Goal: Information Seeking & Learning: Learn about a topic

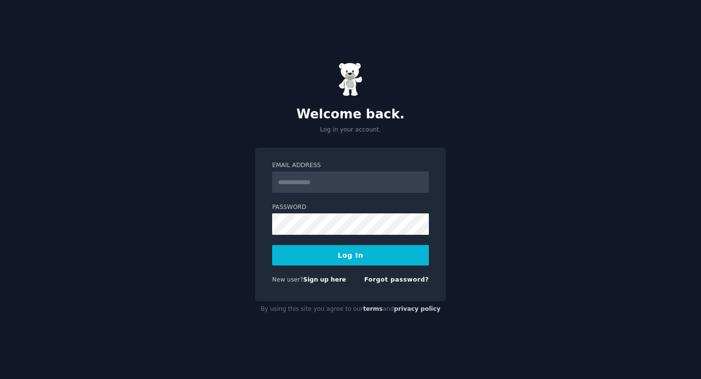
click at [317, 190] on input "Email Address" at bounding box center [350, 181] width 157 height 21
click at [301, 185] on input "Email Address" at bounding box center [350, 181] width 157 height 21
click at [308, 186] on input "Email Address" at bounding box center [350, 181] width 157 height 21
type input "**********"
click at [333, 274] on form "**********" at bounding box center [350, 224] width 157 height 126
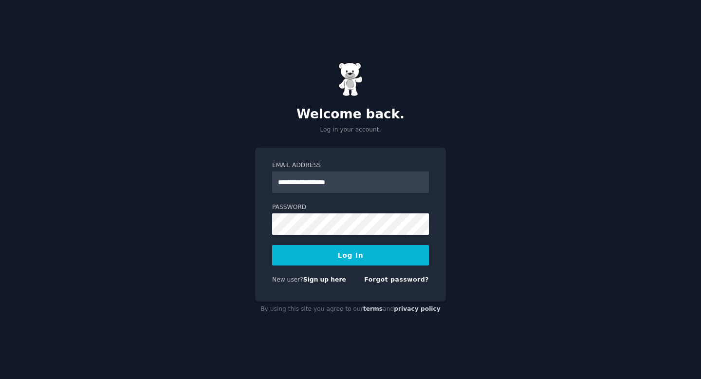
click at [343, 255] on button "Log In" at bounding box center [350, 255] width 157 height 20
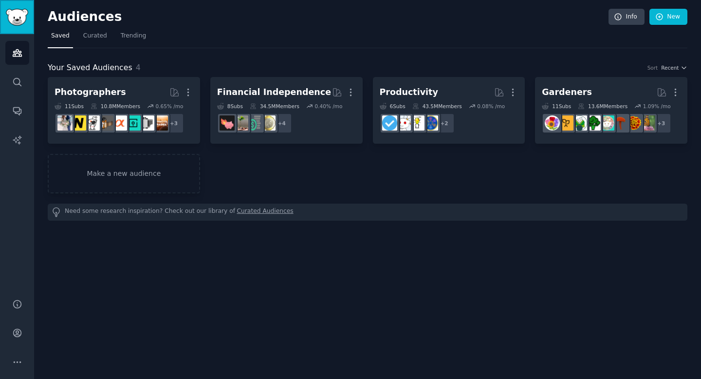
click at [20, 21] on img "Sidebar" at bounding box center [17, 17] width 22 height 17
click at [21, 15] on img "Sidebar" at bounding box center [17, 17] width 22 height 17
click at [71, 19] on h2 "Audiences" at bounding box center [328, 17] width 560 height 16
click at [23, 48] on link "Audiences" at bounding box center [17, 53] width 24 height 24
click at [17, 17] on img "Sidebar" at bounding box center [17, 17] width 22 height 17
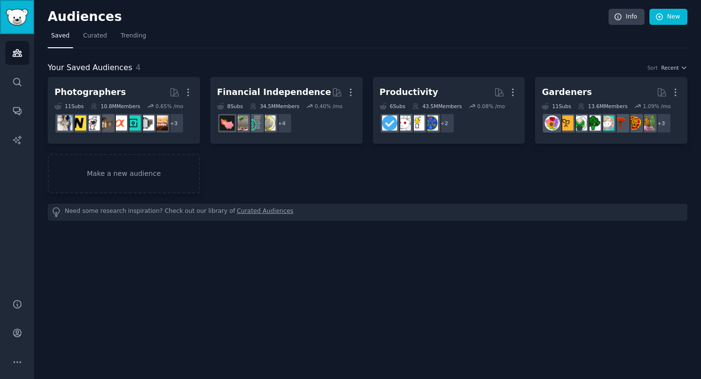
click at [17, 17] on img "Sidebar" at bounding box center [17, 17] width 22 height 17
click at [131, 40] on link "Trending" at bounding box center [133, 38] width 32 height 20
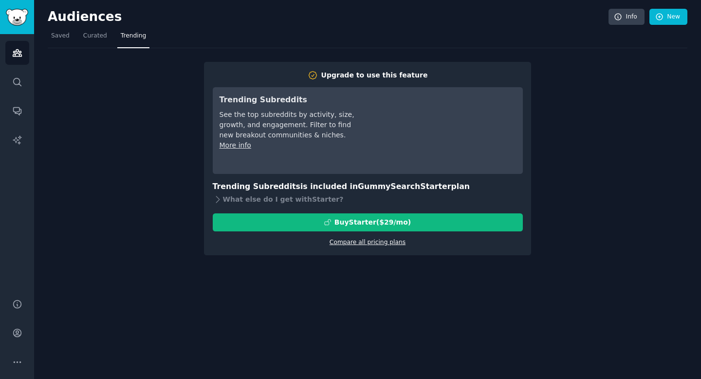
click at [369, 238] on link "Compare all pricing plans" at bounding box center [367, 241] width 76 height 7
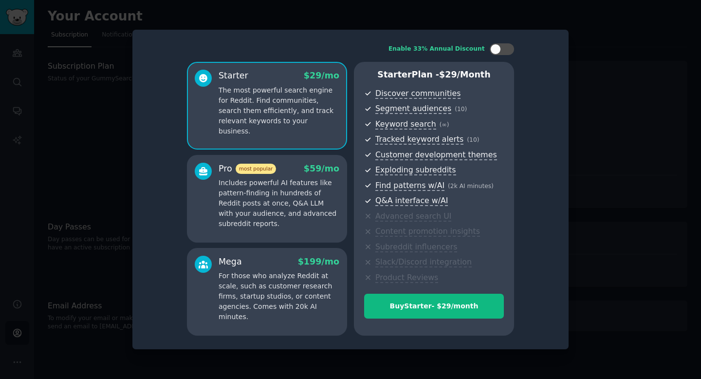
click at [322, 210] on p "Includes powerful AI features like pattern-finding in hundreds of Reddit posts …" at bounding box center [278, 203] width 121 height 51
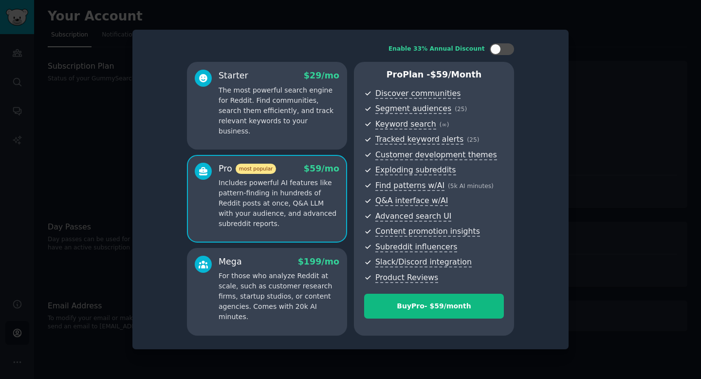
click at [292, 100] on p "The most powerful search engine for Reddit. Find communities, search them effic…" at bounding box center [278, 110] width 121 height 51
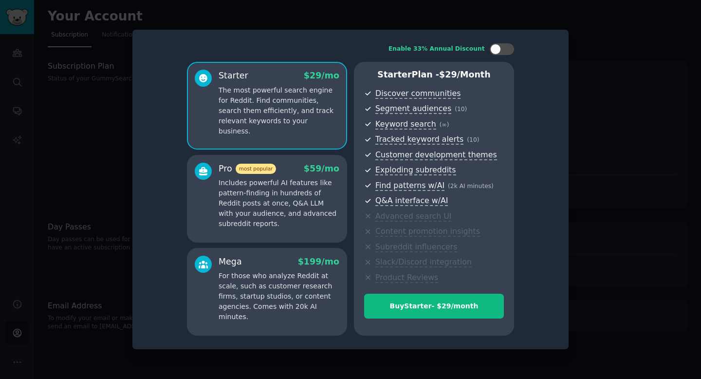
click at [296, 182] on p "Includes powerful AI features like pattern-finding in hundreds of Reddit posts …" at bounding box center [278, 203] width 121 height 51
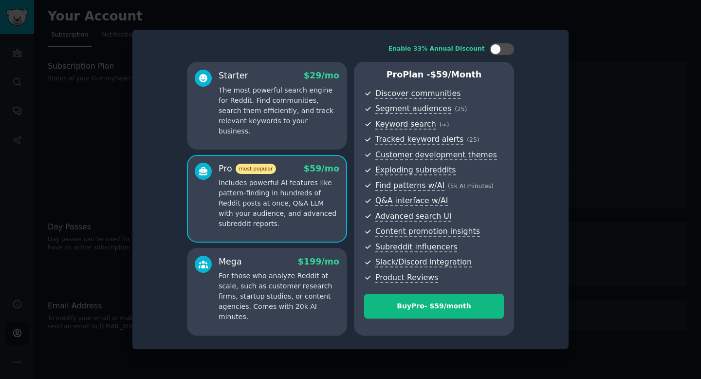
click at [274, 105] on p "The most powerful search engine for Reddit. Find communities, search them effic…" at bounding box center [278, 110] width 121 height 51
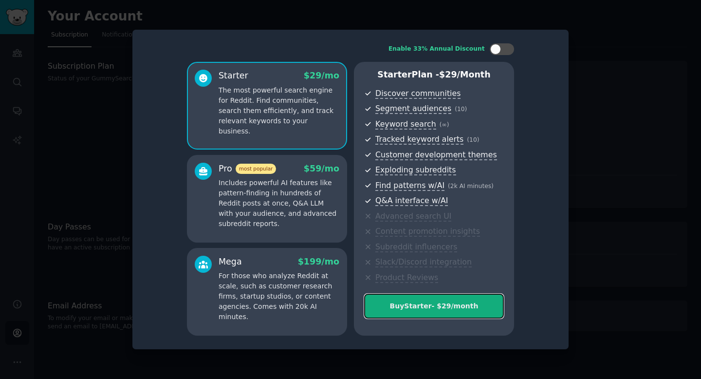
click at [450, 307] on div "Buy Starter - $ 29 /month" at bounding box center [433, 306] width 139 height 10
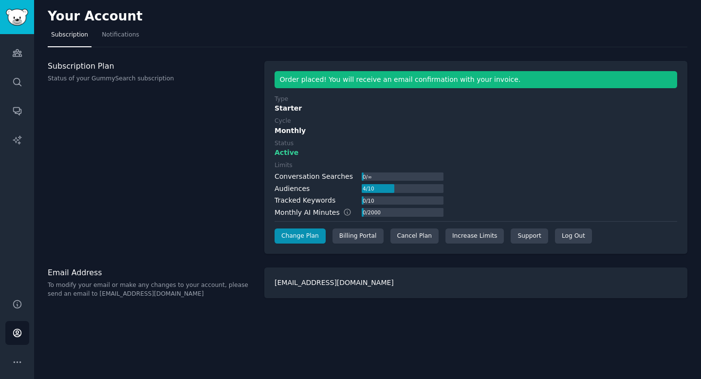
click at [326, 285] on div "[EMAIL_ADDRESS][DOMAIN_NAME]" at bounding box center [475, 282] width 423 height 31
drag, startPoint x: 154, startPoint y: 295, endPoint x: 82, endPoint y: 294, distance: 72.0
click at [82, 294] on p "To modify your email or make any changes to your account, please send an email …" at bounding box center [151, 289] width 206 height 17
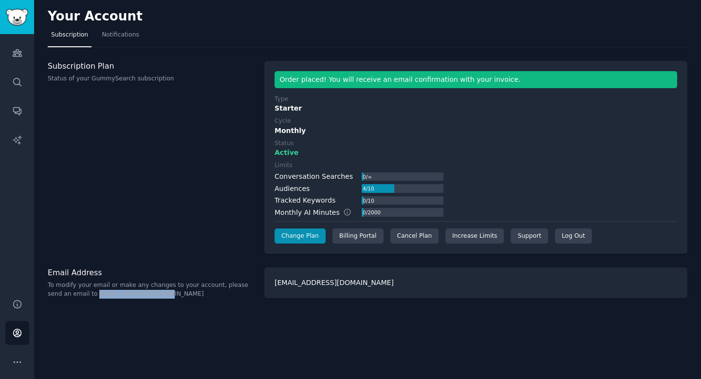
drag, startPoint x: 81, startPoint y: 294, endPoint x: 156, endPoint y: 294, distance: 74.9
click at [156, 294] on p "To modify your email or make any changes to your account, please send an email …" at bounding box center [151, 289] width 206 height 17
copy p "[EMAIL_ADDRESS][DOMAIN_NAME]"
click at [20, 50] on icon "Sidebar" at bounding box center [17, 53] width 10 height 10
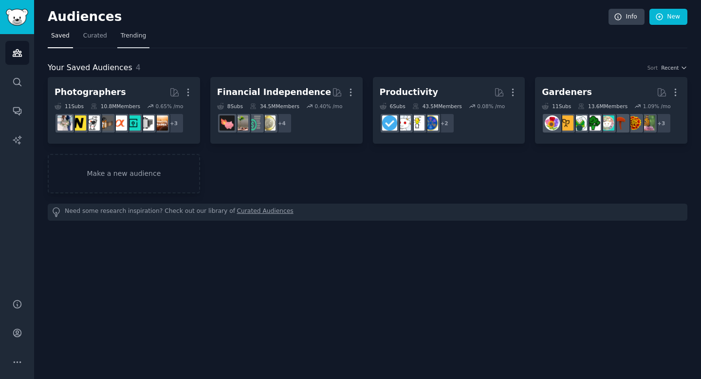
click at [128, 34] on span "Trending" at bounding box center [133, 36] width 25 height 9
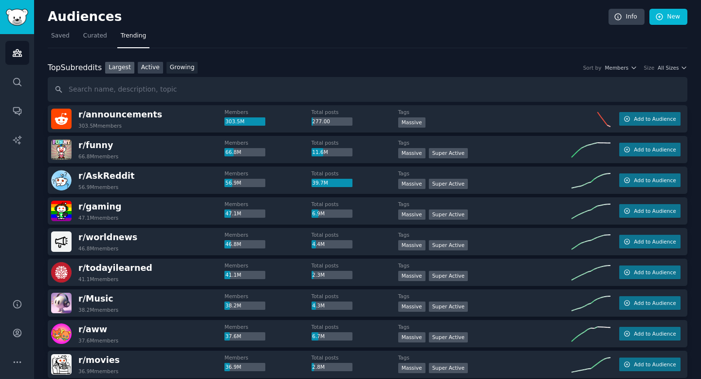
click at [150, 67] on link "Active" at bounding box center [150, 68] width 25 height 12
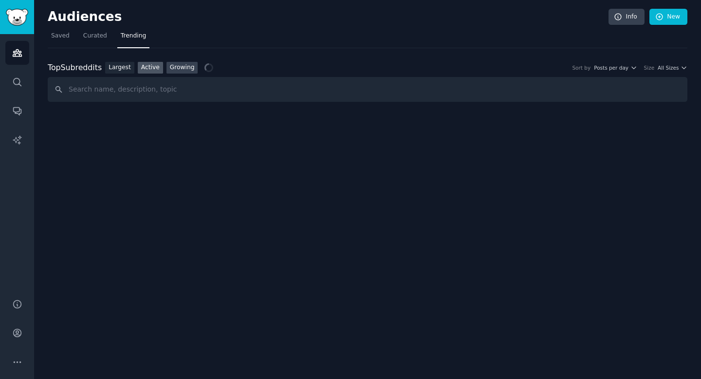
click at [178, 67] on link "Growing" at bounding box center [182, 68] width 32 height 12
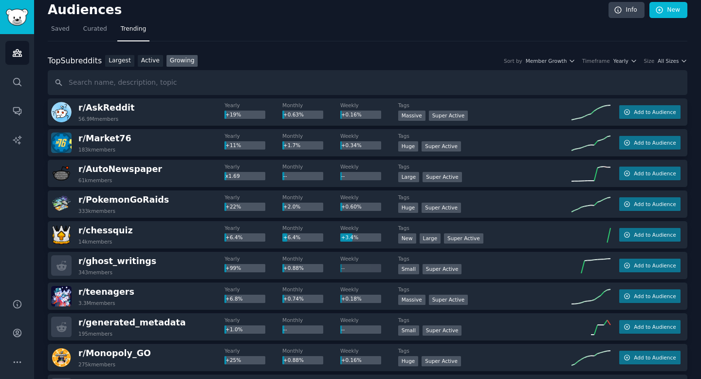
scroll to position [13, 0]
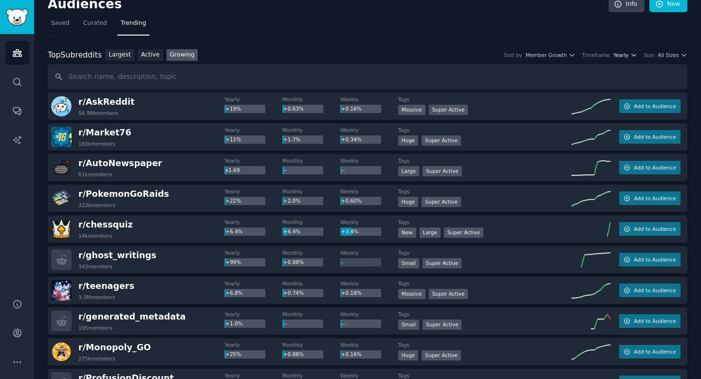
click at [627, 57] on button "Yearly" at bounding box center [625, 55] width 24 height 7
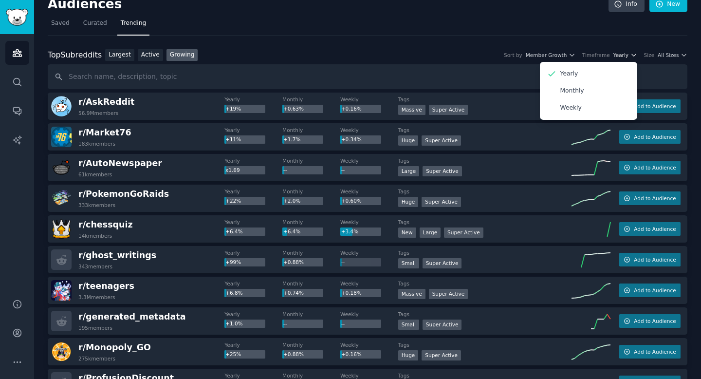
click at [630, 54] on icon "button" at bounding box center [633, 55] width 7 height 7
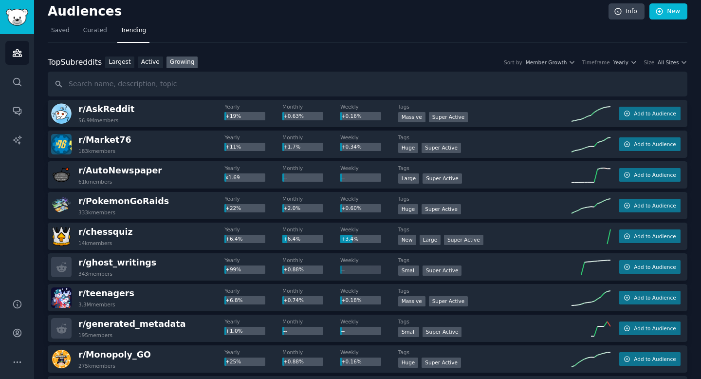
scroll to position [2, 0]
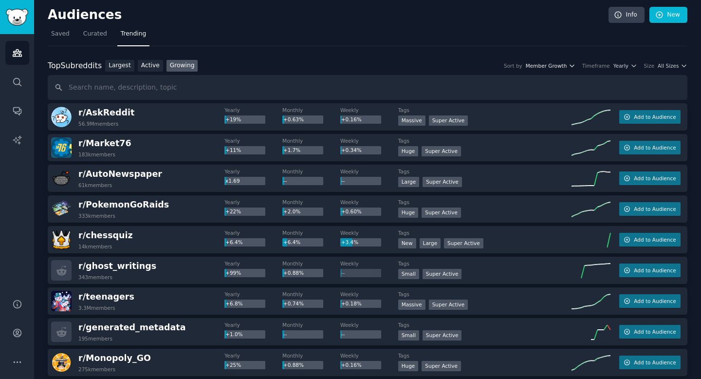
click at [557, 63] on span "Member Growth" at bounding box center [545, 65] width 41 height 7
click at [630, 10] on link "Info" at bounding box center [626, 15] width 36 height 17
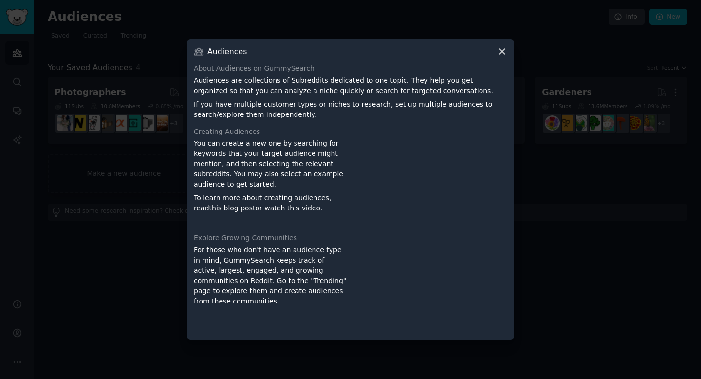
drag, startPoint x: 500, startPoint y: 53, endPoint x: 379, endPoint y: 91, distance: 127.0
click at [379, 90] on div "Audiences About Audiences on GummySearch Audiences are collections of Subreddit…" at bounding box center [350, 189] width 327 height 300
click at [503, 50] on icon at bounding box center [501, 51] width 5 height 5
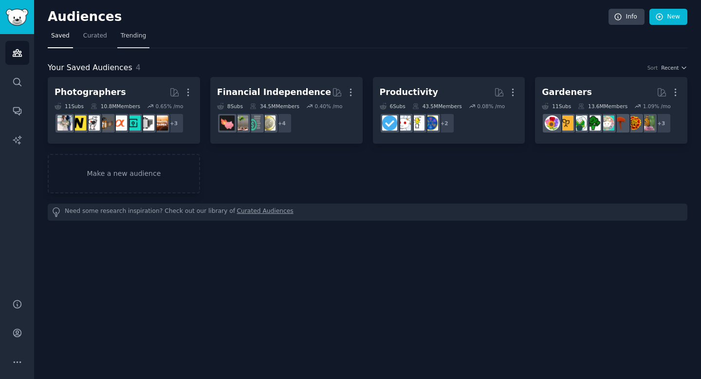
click at [122, 34] on span "Trending" at bounding box center [133, 36] width 25 height 9
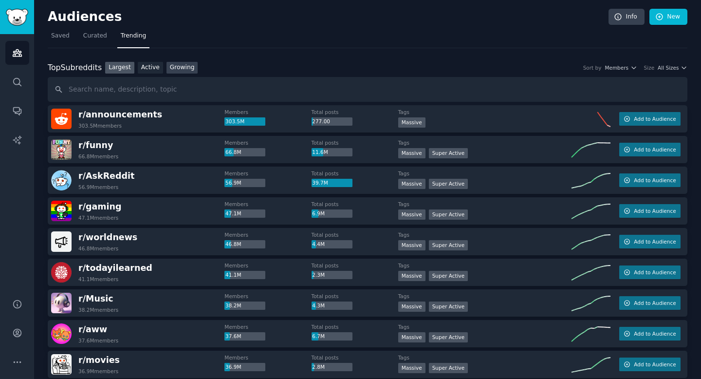
click at [170, 68] on link "Growing" at bounding box center [182, 68] width 32 height 12
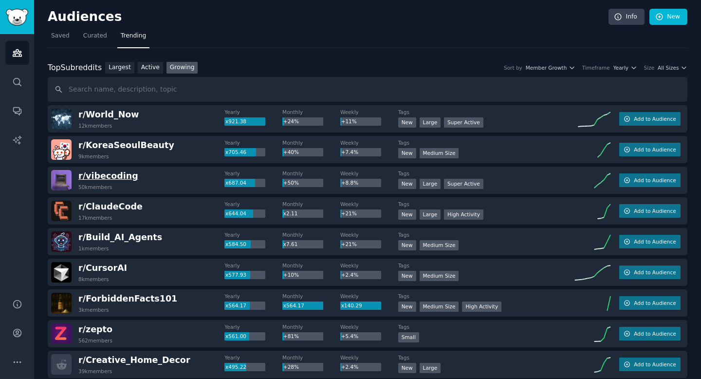
click at [108, 174] on span "r/ vibecoding" at bounding box center [108, 176] width 60 height 10
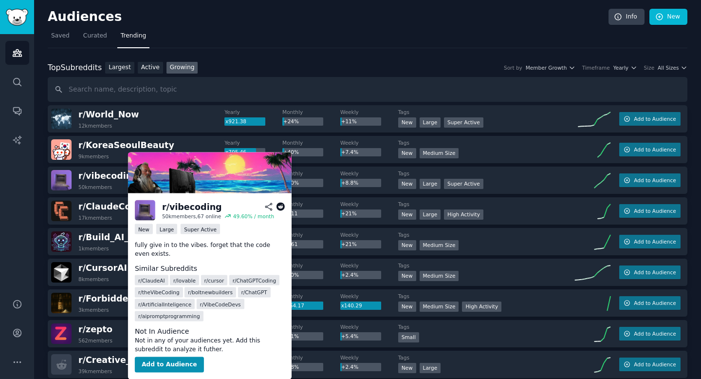
click at [176, 207] on div "r/ vibecoding" at bounding box center [192, 206] width 60 height 12
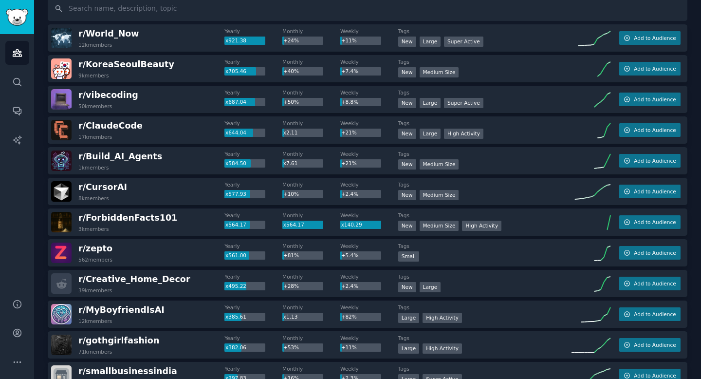
scroll to position [117, 0]
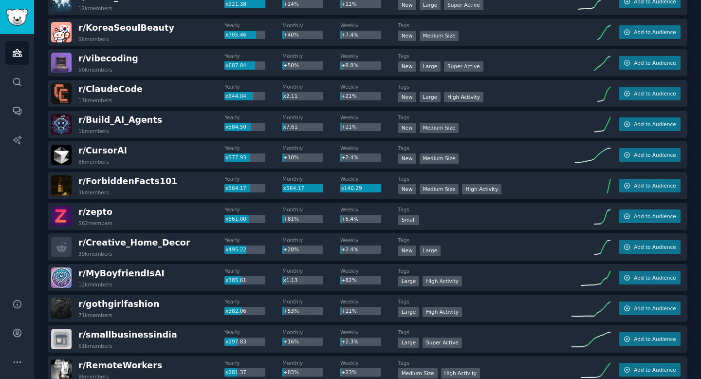
click at [139, 272] on span "r/ [PERSON_NAME]" at bounding box center [121, 273] width 86 height 10
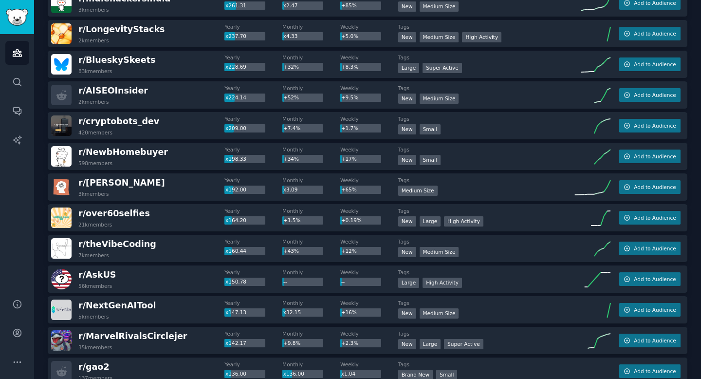
scroll to position [542, 0]
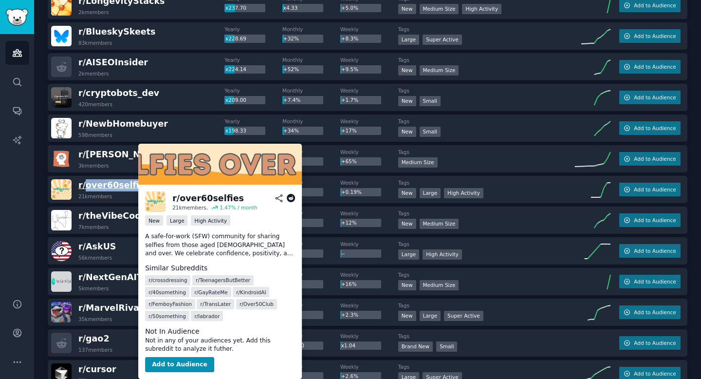
click at [123, 185] on span "r/ over60selfies" at bounding box center [114, 185] width 72 height 10
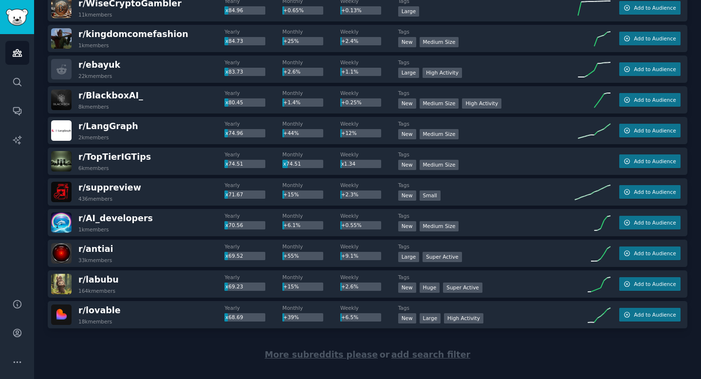
scroll to position [1322, 0]
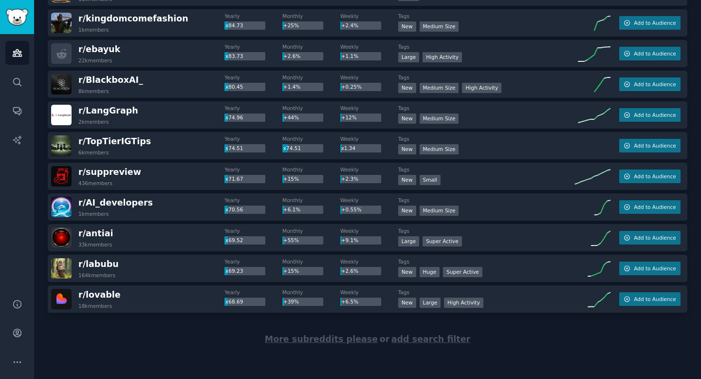
click at [346, 338] on span "More subreddits please" at bounding box center [321, 339] width 113 height 10
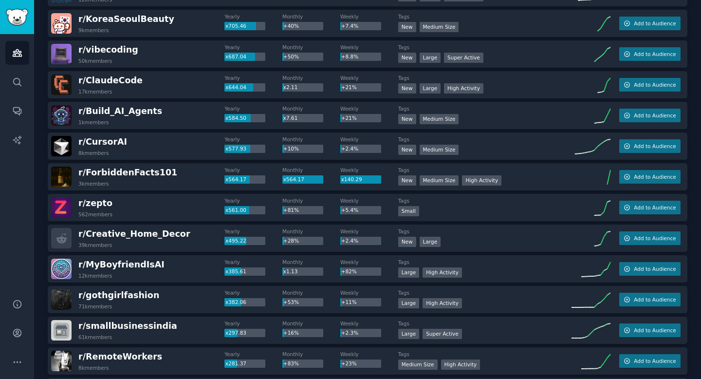
scroll to position [0, 0]
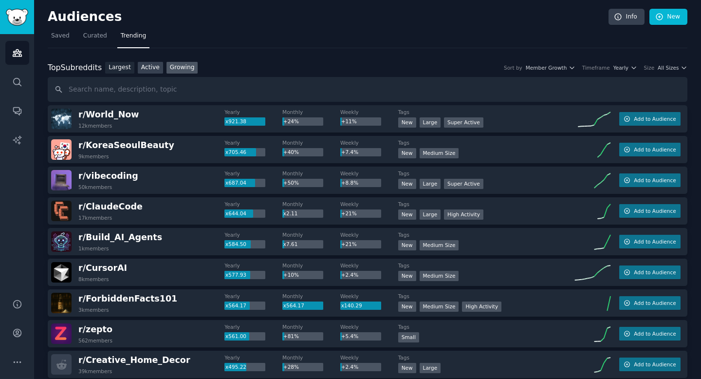
click at [151, 66] on link "Active" at bounding box center [150, 68] width 25 height 12
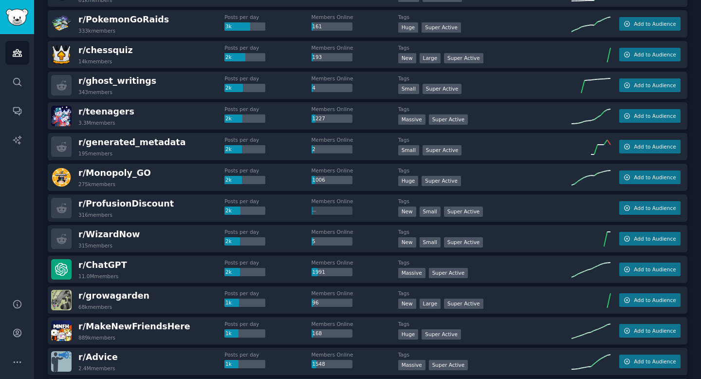
scroll to position [190, 0]
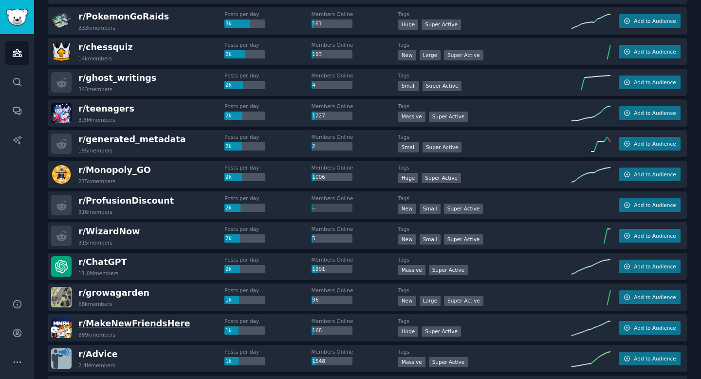
click at [141, 323] on span "r/ MakeNewFriendsHere" at bounding box center [134, 323] width 112 height 10
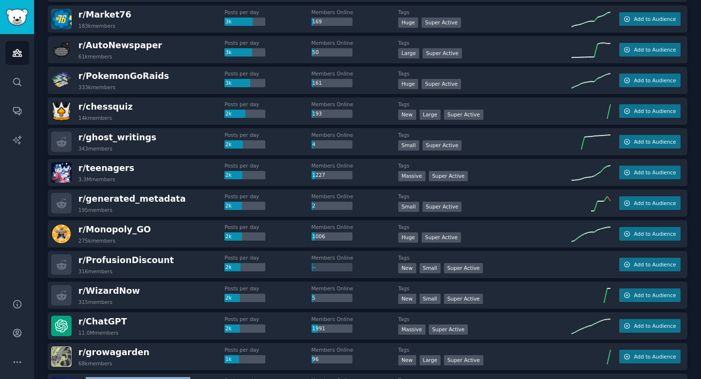
scroll to position [223, 0]
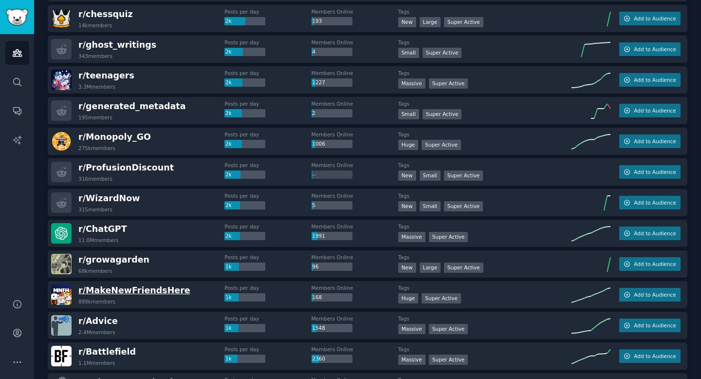
click at [157, 290] on span "r/ MakeNewFriendsHere" at bounding box center [134, 290] width 112 height 10
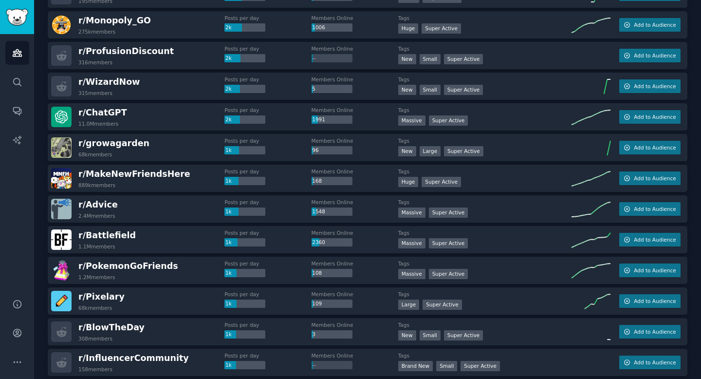
scroll to position [0, 0]
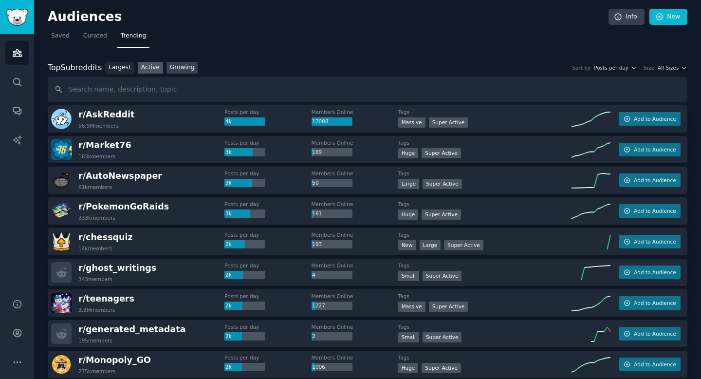
click at [181, 67] on link "Growing" at bounding box center [182, 68] width 32 height 12
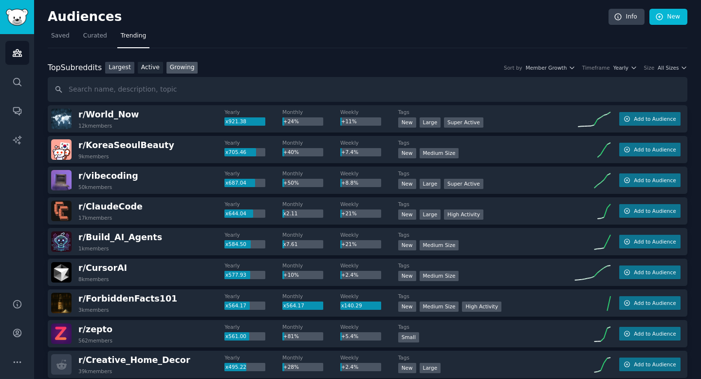
click at [123, 65] on link "Largest" at bounding box center [119, 68] width 29 height 12
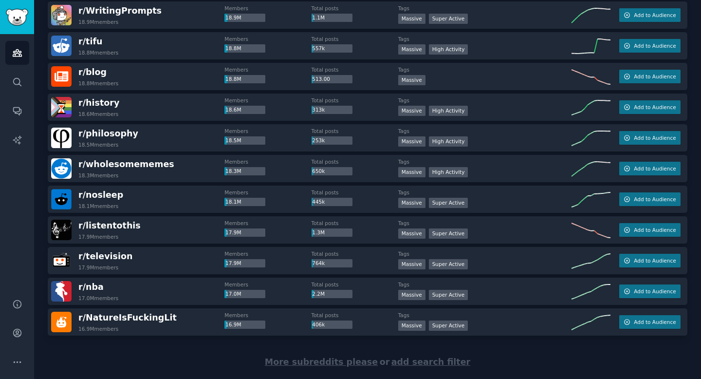
scroll to position [1322, 0]
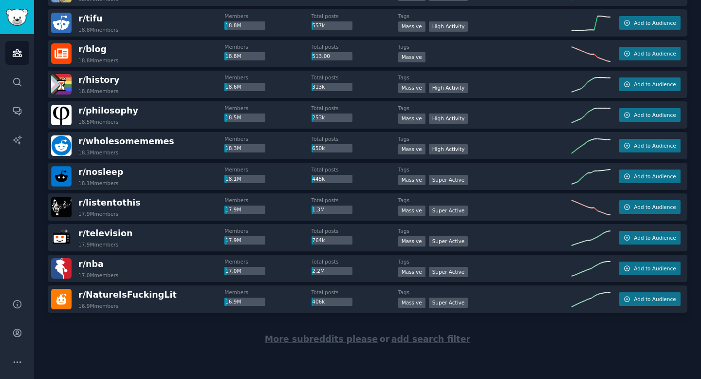
click at [301, 339] on span "More subreddits please" at bounding box center [321, 339] width 113 height 10
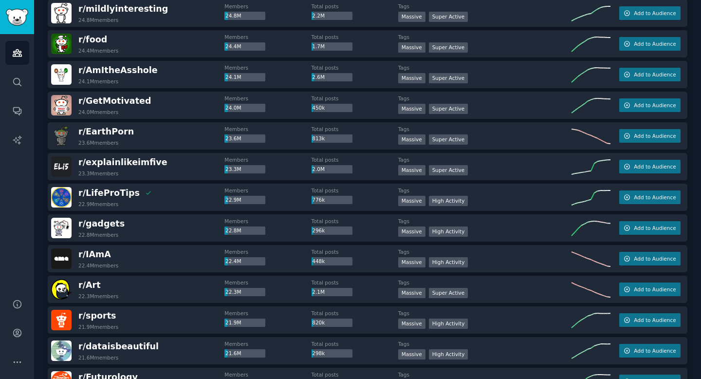
scroll to position [0, 0]
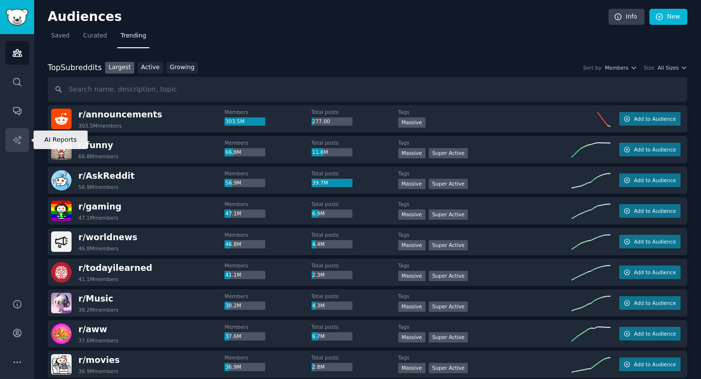
click at [23, 139] on link "AI Reports" at bounding box center [17, 140] width 24 height 24
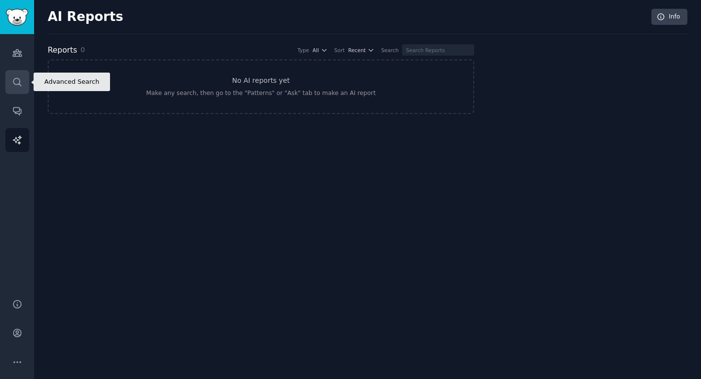
click at [20, 83] on icon "Sidebar" at bounding box center [17, 82] width 10 height 10
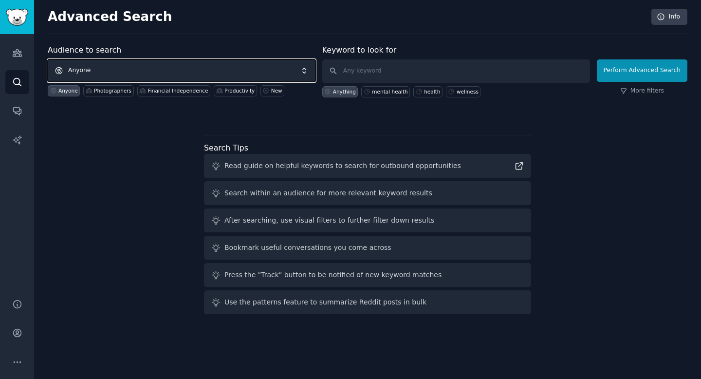
click at [91, 66] on span "Anyone" at bounding box center [182, 70] width 268 height 22
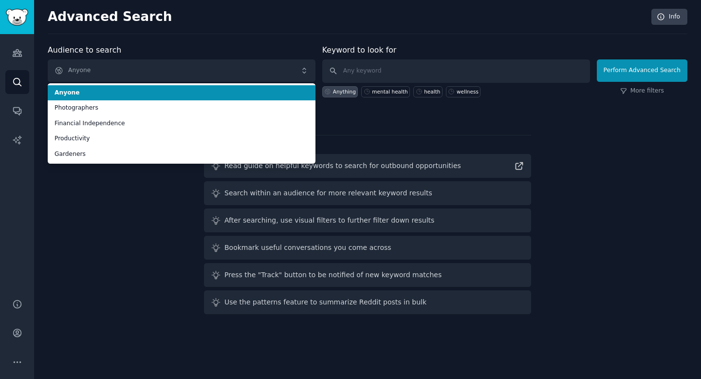
click at [97, 88] on li "Anyone" at bounding box center [182, 93] width 268 height 16
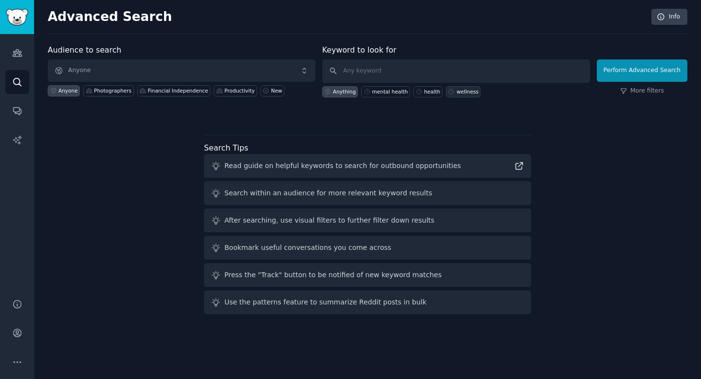
click at [456, 92] on div "wellness" at bounding box center [467, 91] width 22 height 7
type input "wellness"
click at [475, 75] on input "wellness" at bounding box center [456, 70] width 268 height 23
click button "Perform Advanced Search" at bounding box center [641, 70] width 90 height 22
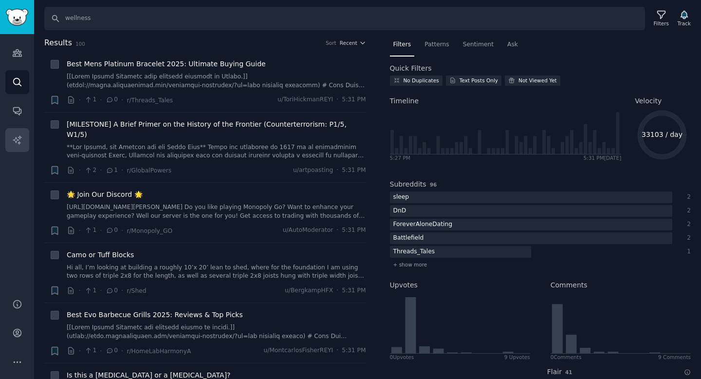
click at [16, 147] on link "AI Reports" at bounding box center [17, 140] width 24 height 24
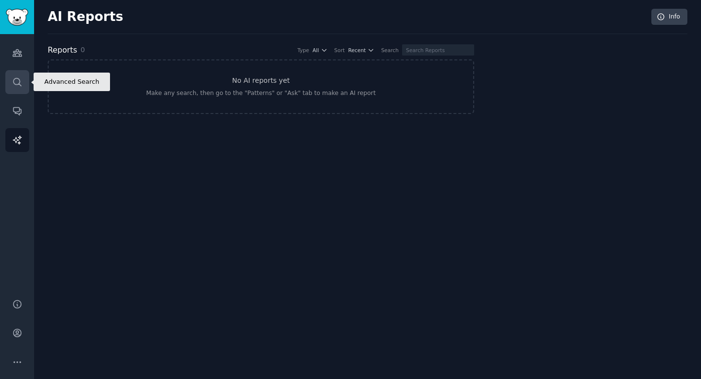
click at [16, 78] on icon "Sidebar" at bounding box center [17, 82] width 8 height 8
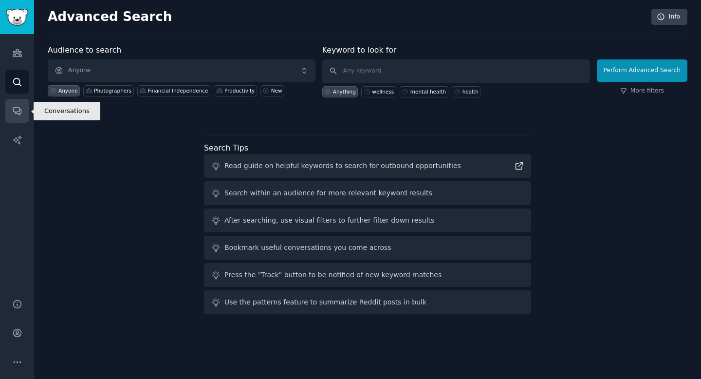
click at [22, 109] on link "Conversations" at bounding box center [17, 111] width 24 height 24
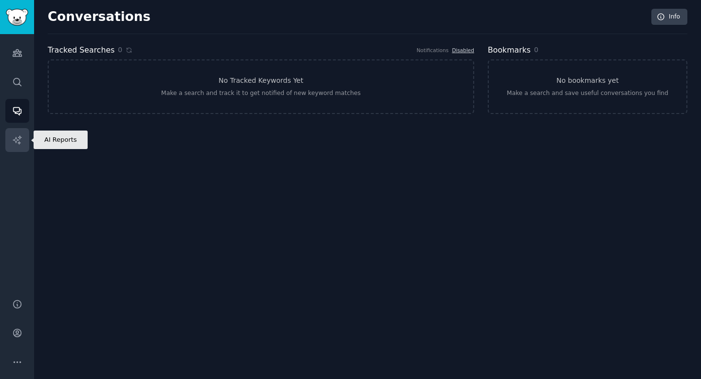
click at [19, 136] on icon "Sidebar" at bounding box center [17, 140] width 10 height 10
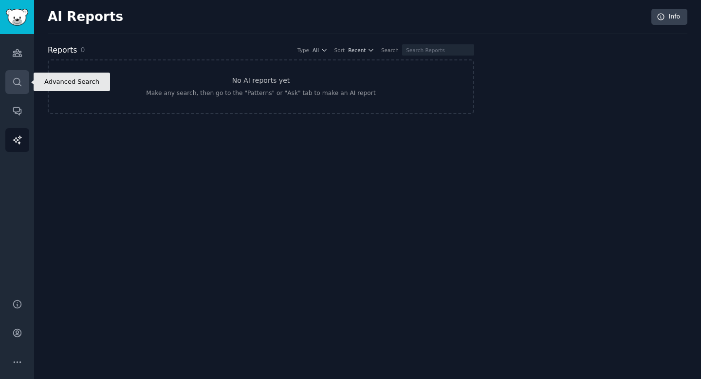
click at [20, 81] on icon "Sidebar" at bounding box center [17, 82] width 10 height 10
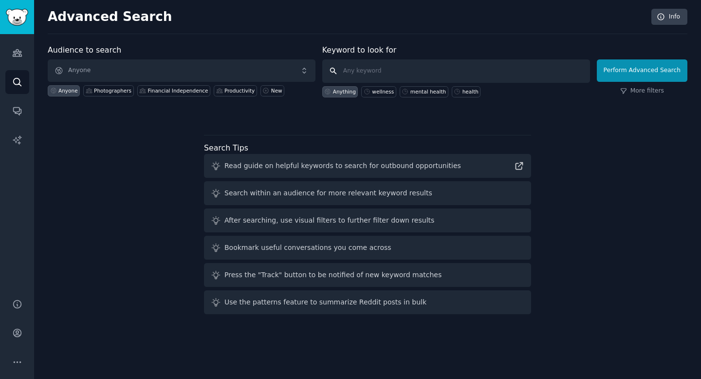
click at [350, 75] on input "text" at bounding box center [456, 70] width 268 height 23
click at [397, 74] on input "text" at bounding box center [456, 70] width 268 height 23
type input "wellness"
click at [385, 90] on div "wellness" at bounding box center [383, 91] width 22 height 7
click button "Perform Advanced Search" at bounding box center [641, 70] width 90 height 22
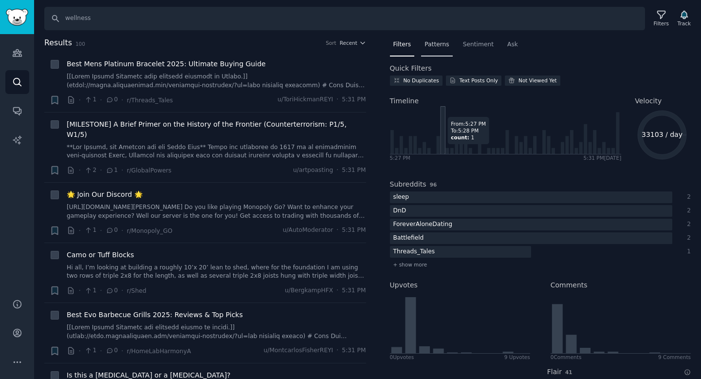
click at [435, 52] on div "Patterns" at bounding box center [436, 47] width 31 height 20
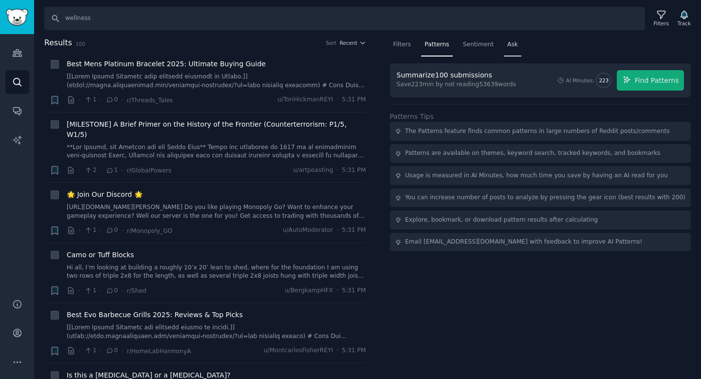
click at [508, 45] on span "Ask" at bounding box center [512, 44] width 11 height 9
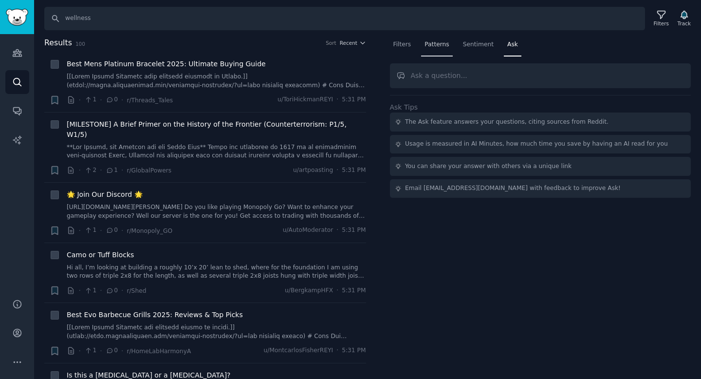
click at [434, 46] on span "Patterns" at bounding box center [436, 44] width 24 height 9
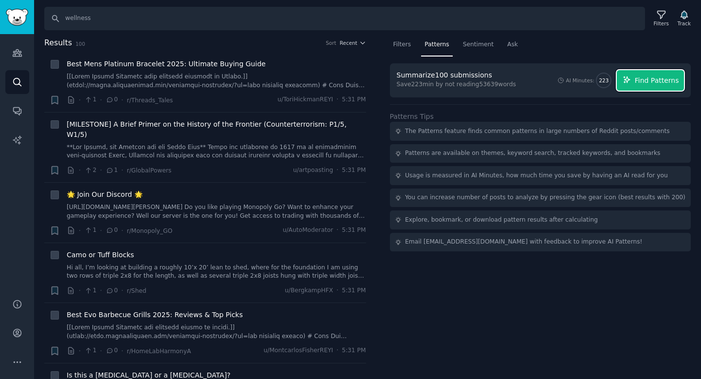
click at [637, 83] on span "Find Patterns" at bounding box center [656, 80] width 44 height 10
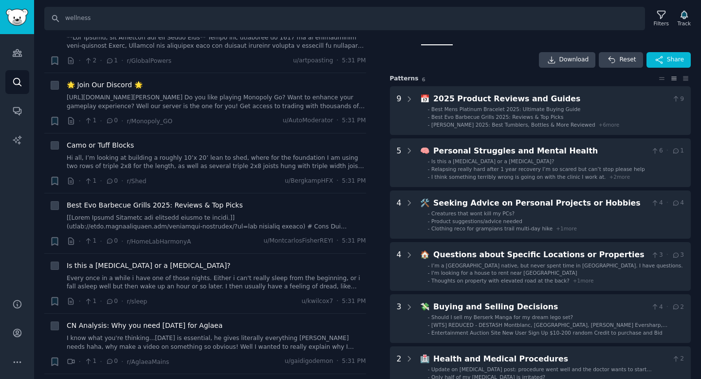
scroll to position [13, 0]
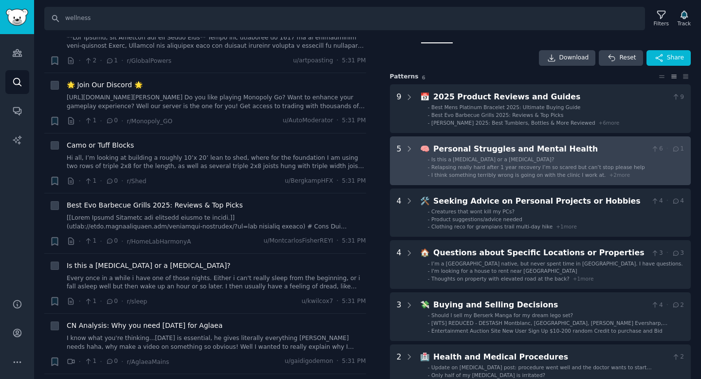
click at [399, 151] on div "5" at bounding box center [399, 160] width 5 height 35
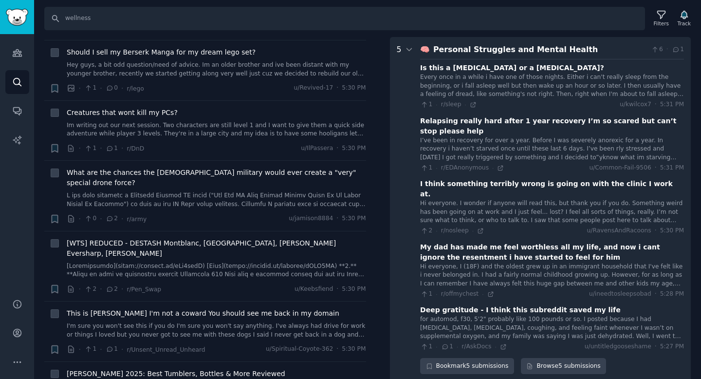
scroll to position [644, 0]
